Goal: Information Seeking & Learning: Learn about a topic

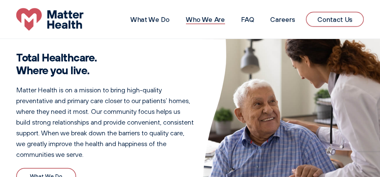
click at [201, 22] on link "Who We Are" at bounding box center [205, 19] width 39 height 8
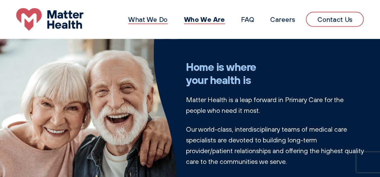
click at [147, 21] on link "What We Do" at bounding box center [147, 19] width 39 height 8
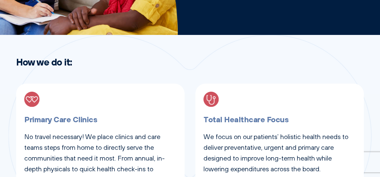
scroll to position [229, 0]
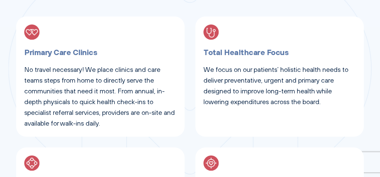
click at [63, 71] on p "No travel necessary! We place clinics and care teams steps from home to directl…" at bounding box center [100, 96] width 152 height 65
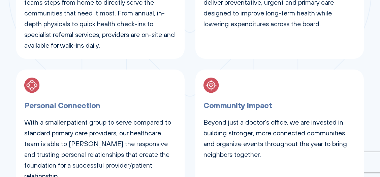
scroll to position [364, 0]
